Goal: Task Accomplishment & Management: Manage account settings

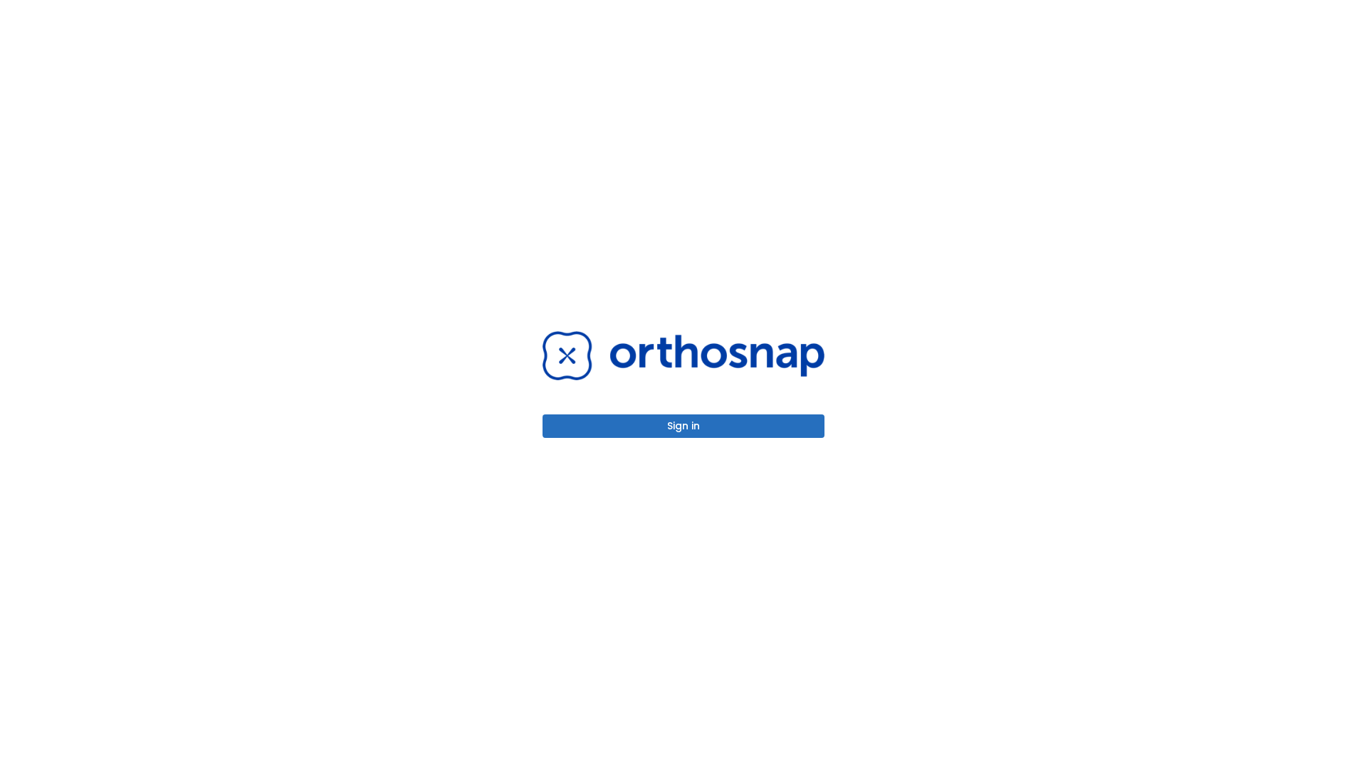
click at [684, 426] on button "Sign in" at bounding box center [684, 425] width 282 height 23
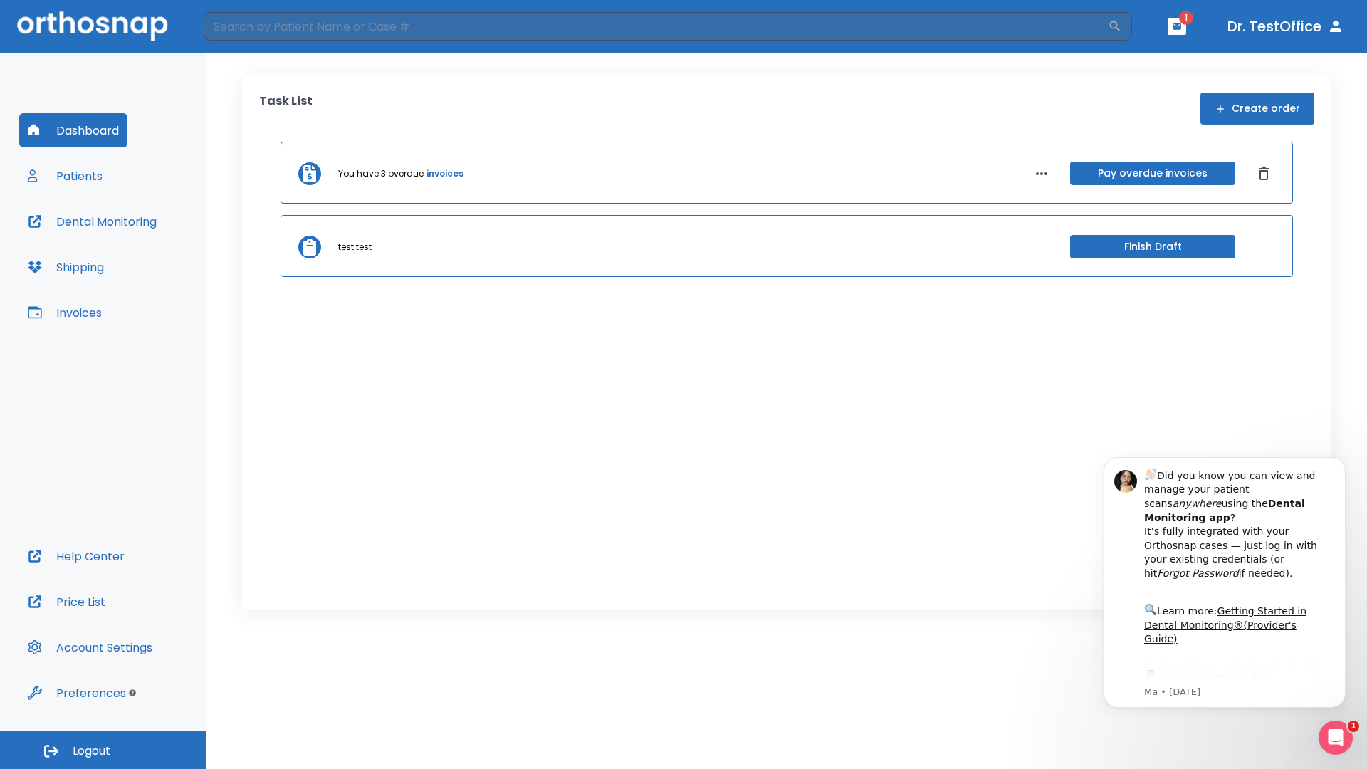
click at [103, 750] on span "Logout" at bounding box center [92, 751] width 38 height 16
